Goal: Information Seeking & Learning: Check status

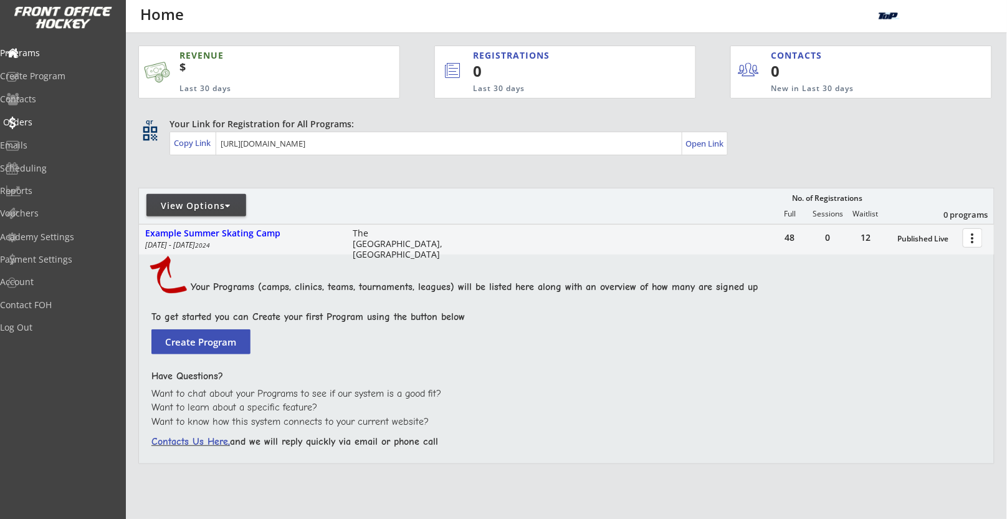
click at [37, 125] on div "Orders" at bounding box center [59, 122] width 112 height 9
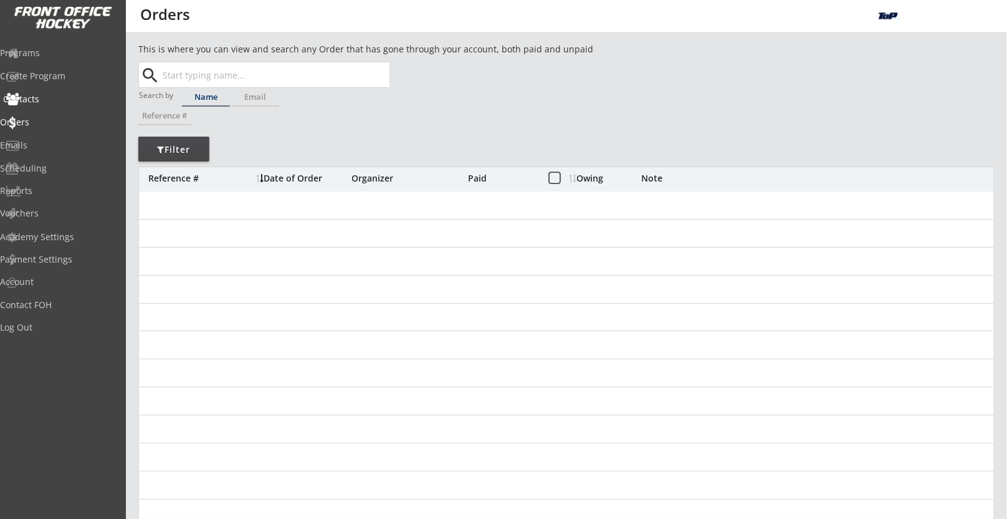
click at [53, 98] on div "Contacts" at bounding box center [59, 99] width 112 height 9
select select ""Players""
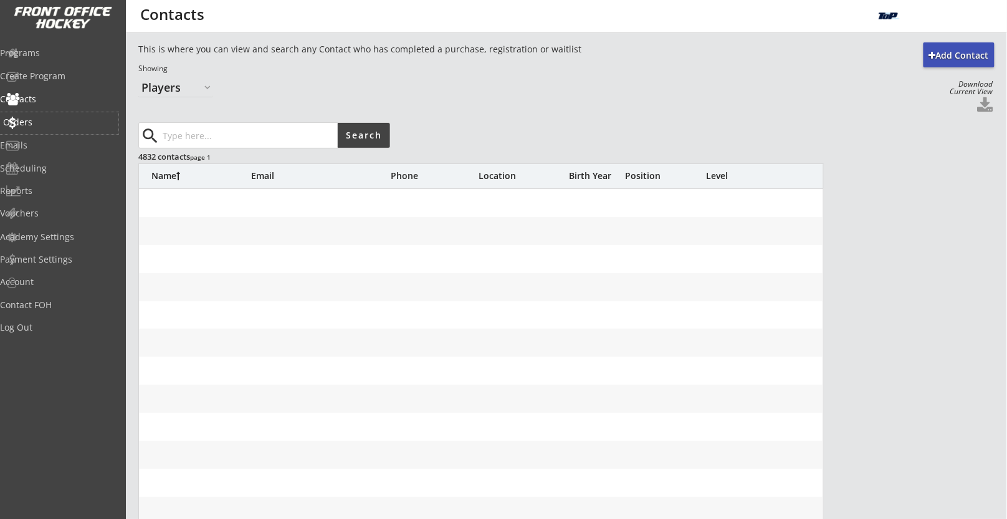
click at [82, 118] on div "Orders" at bounding box center [59, 122] width 112 height 9
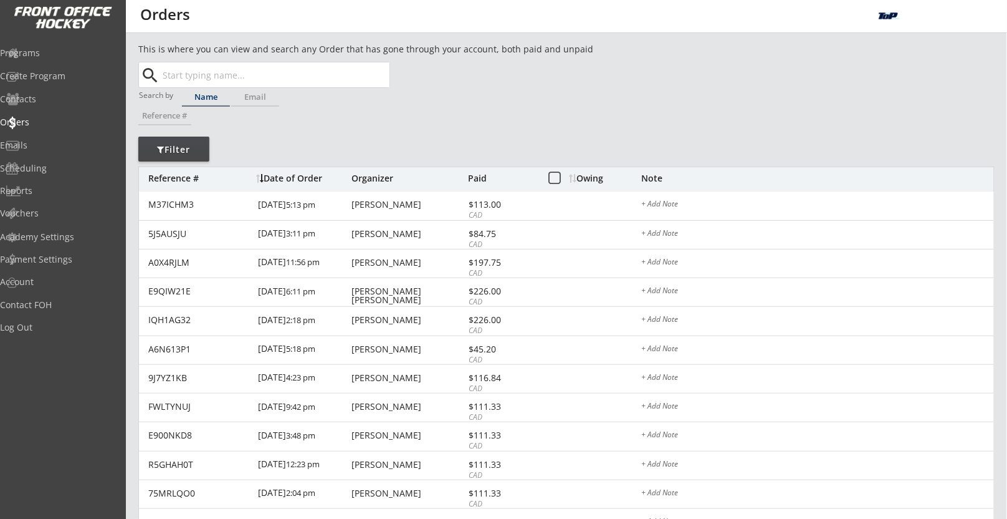
click at [234, 76] on input "text" at bounding box center [274, 74] width 229 height 25
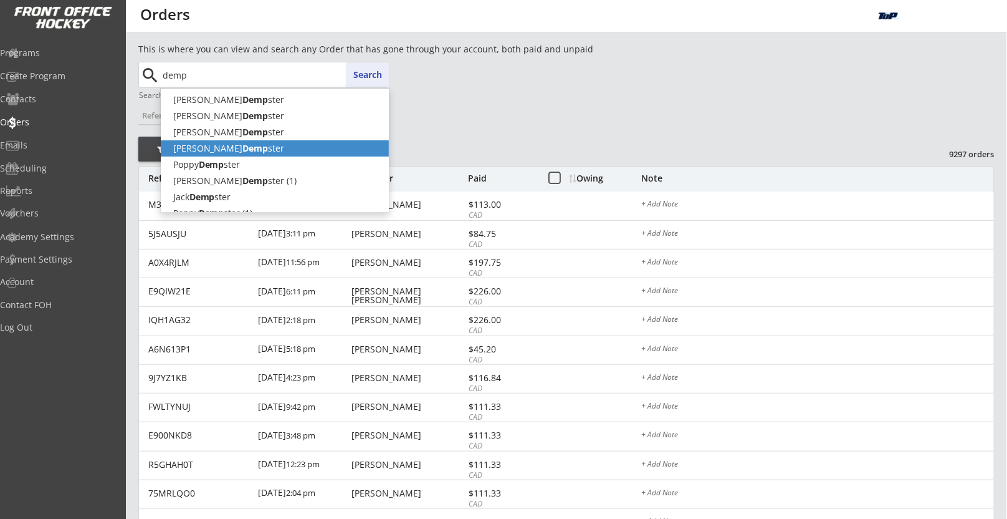
click at [267, 152] on p "[PERSON_NAME] ster" at bounding box center [275, 148] width 228 height 16
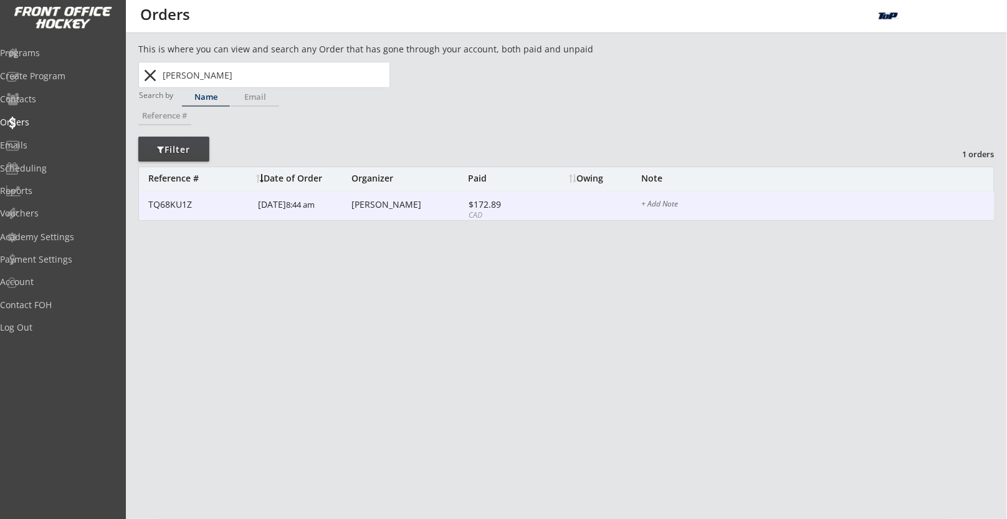
click at [303, 216] on div "[DATE] 8:44 am" at bounding box center [303, 205] width 90 height 28
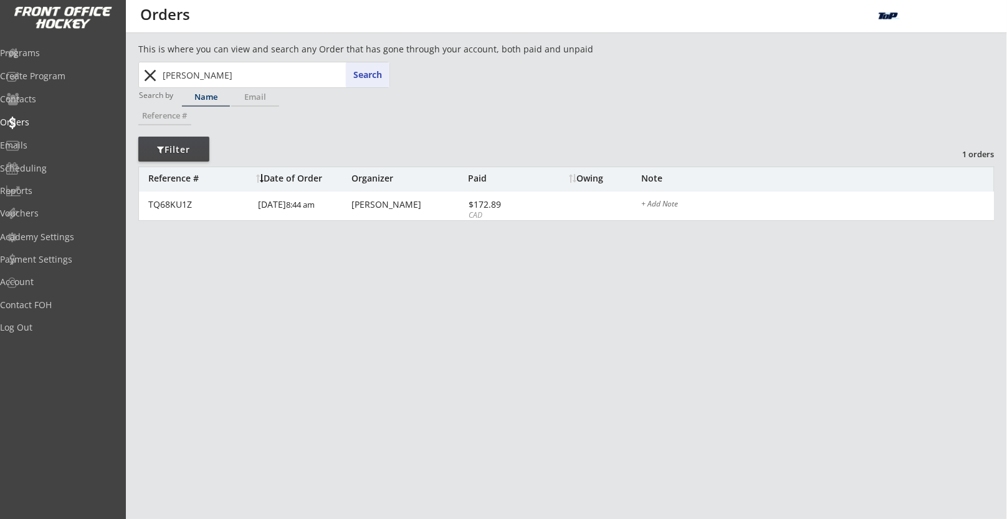
click at [175, 70] on input "[PERSON_NAME]" at bounding box center [274, 74] width 229 height 25
click at [173, 78] on input "[PERSON_NAME]" at bounding box center [274, 74] width 229 height 25
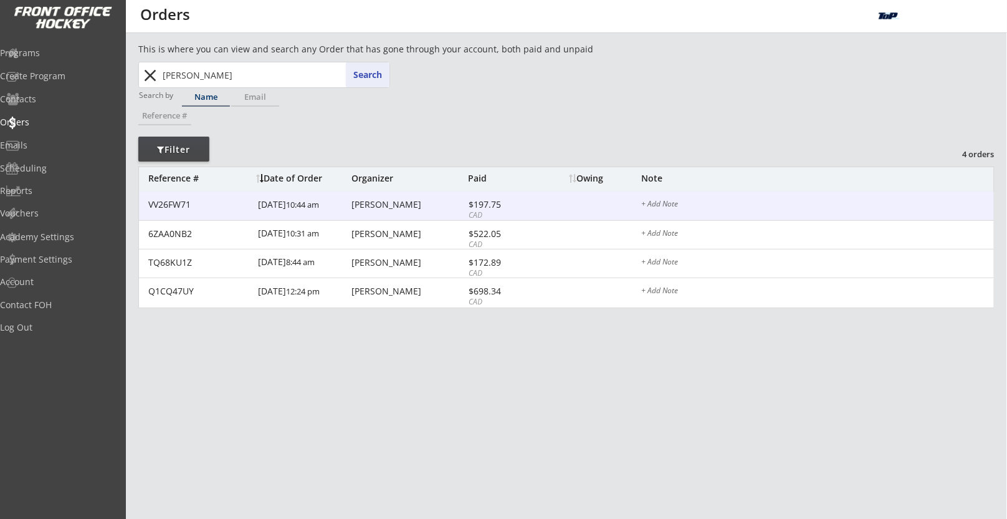
click at [327, 218] on div "[DATE] 10:44 am" at bounding box center [303, 205] width 90 height 28
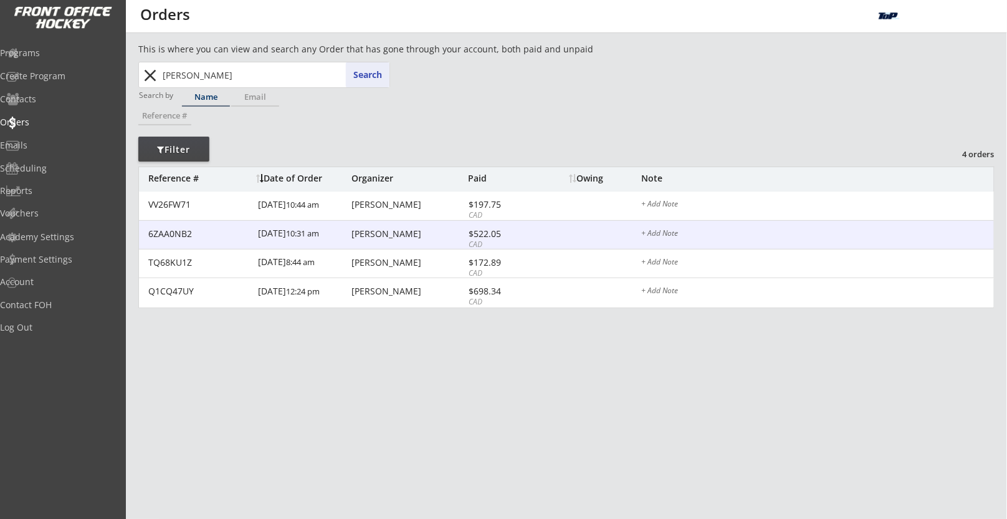
click at [343, 224] on div "[DATE] 10:31 am" at bounding box center [303, 235] width 90 height 28
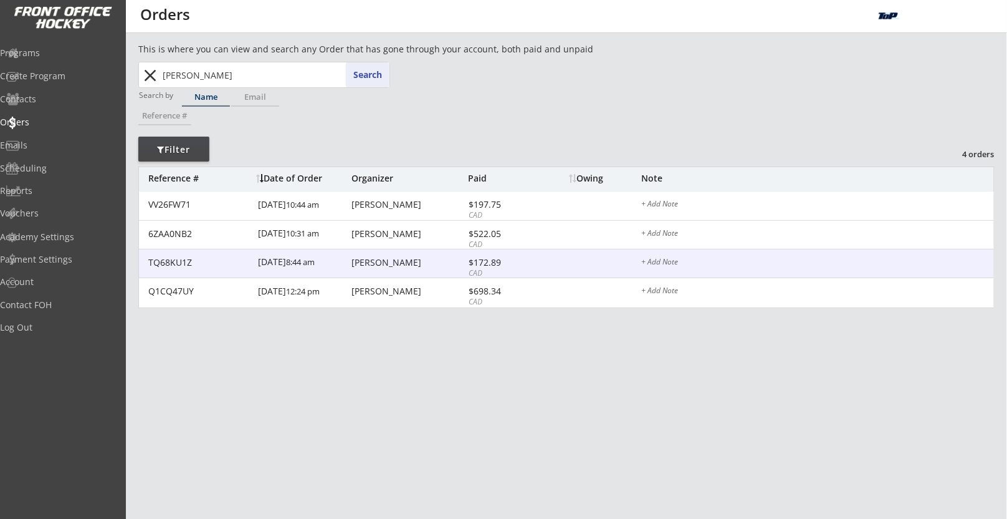
click at [330, 251] on div "[DATE] 8:44 am" at bounding box center [303, 263] width 90 height 28
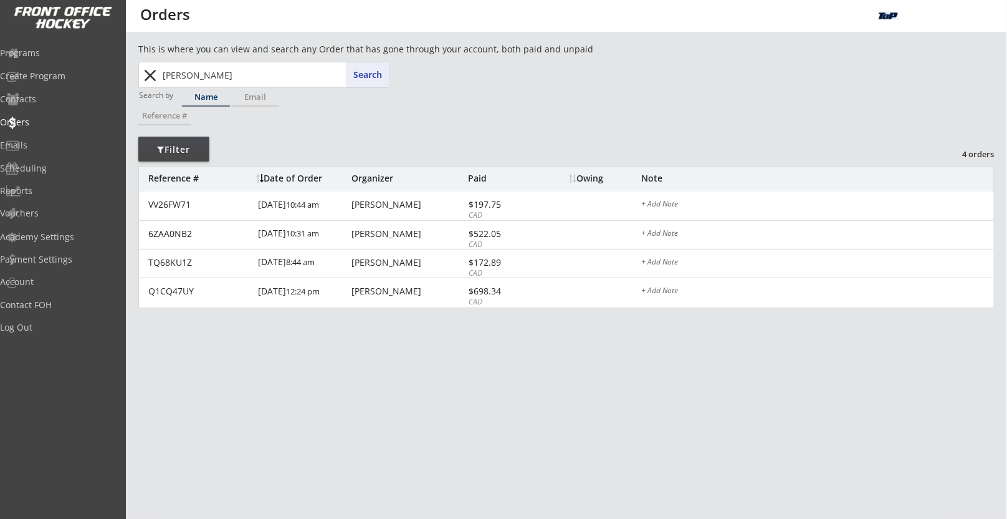
click at [286, 72] on input "[PERSON_NAME]" at bounding box center [274, 74] width 229 height 25
paste input "[EMAIL_ADDRESS][DOMAIN_NAME]"
type input "[EMAIL_ADDRESS][DOMAIN_NAME]"
